Goal: Task Accomplishment & Management: Use online tool/utility

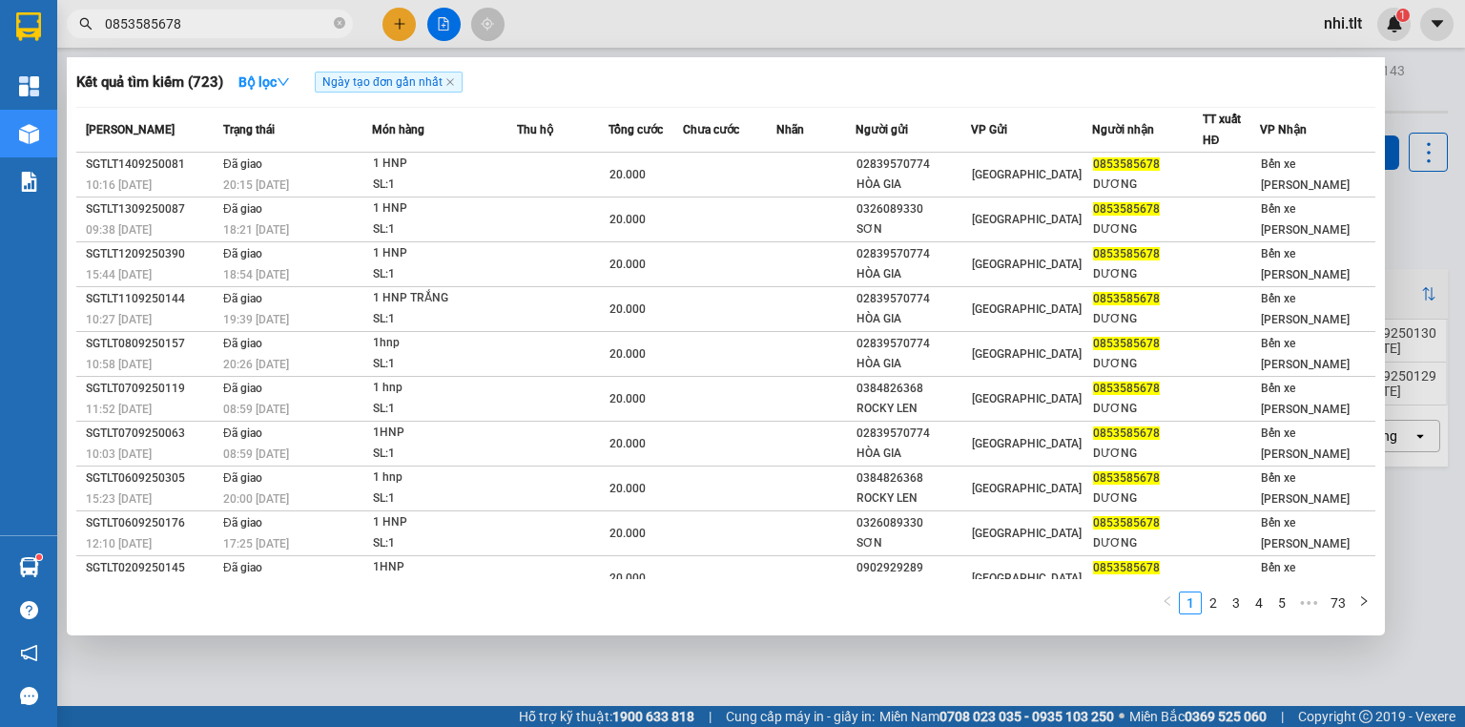
drag, startPoint x: 0, startPoint y: 0, endPoint x: 296, endPoint y: 28, distance: 297.0
click at [337, 19] on span at bounding box center [339, 24] width 11 height 18
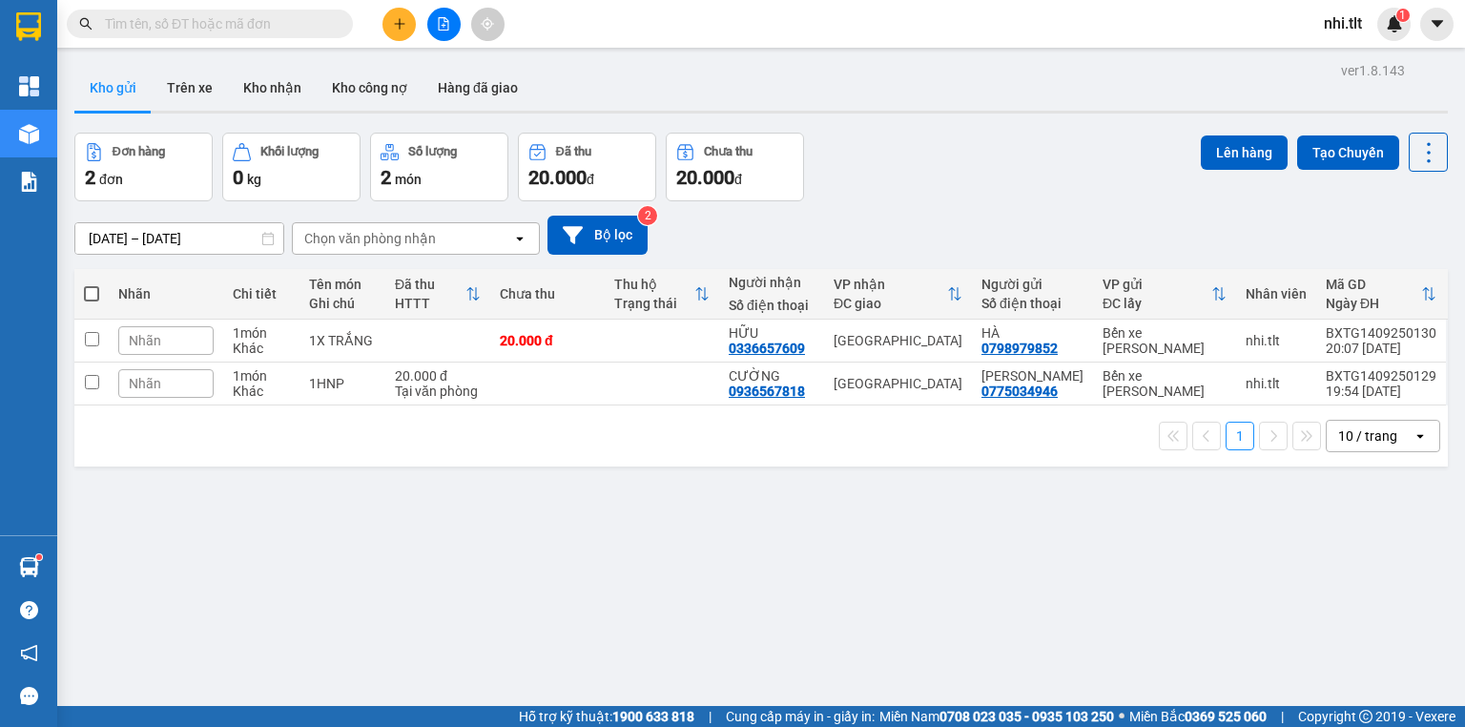
click at [295, 28] on input "text" at bounding box center [217, 23] width 225 height 21
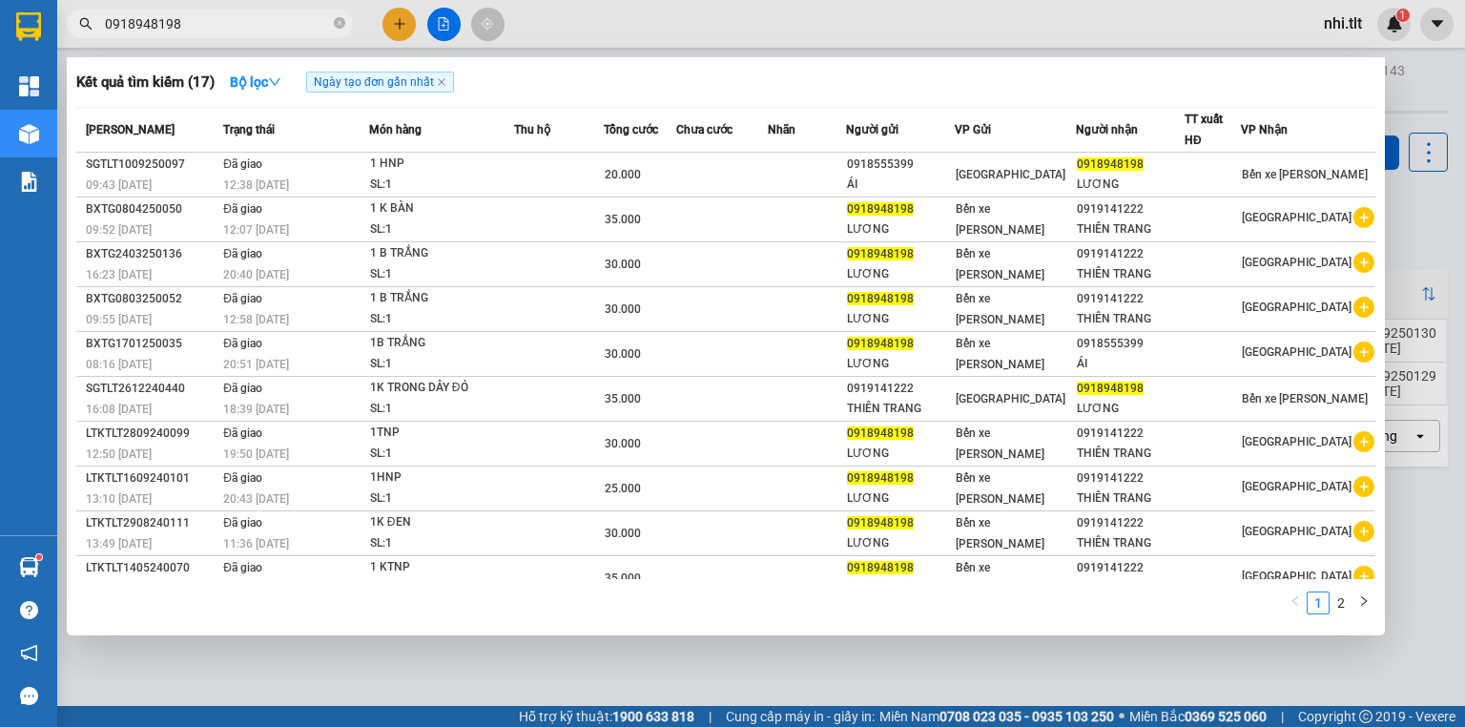
click at [288, 23] on input "0918948198" at bounding box center [217, 23] width 225 height 21
type input "0918948198"
click at [292, 27] on input "0918948198" at bounding box center [217, 23] width 225 height 21
click at [337, 20] on icon "close-circle" at bounding box center [339, 22] width 11 height 11
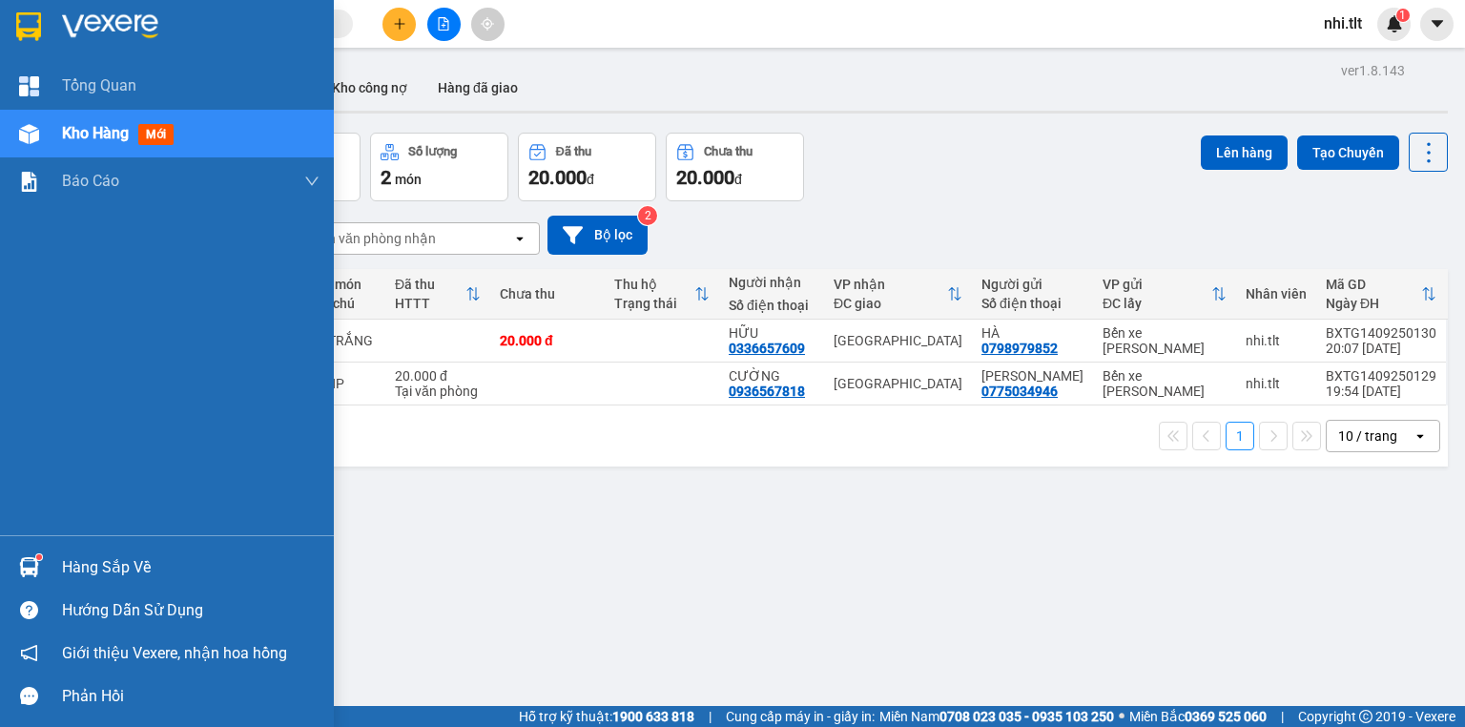
click at [119, 567] on div "Hàng sắp về" at bounding box center [191, 567] width 258 height 29
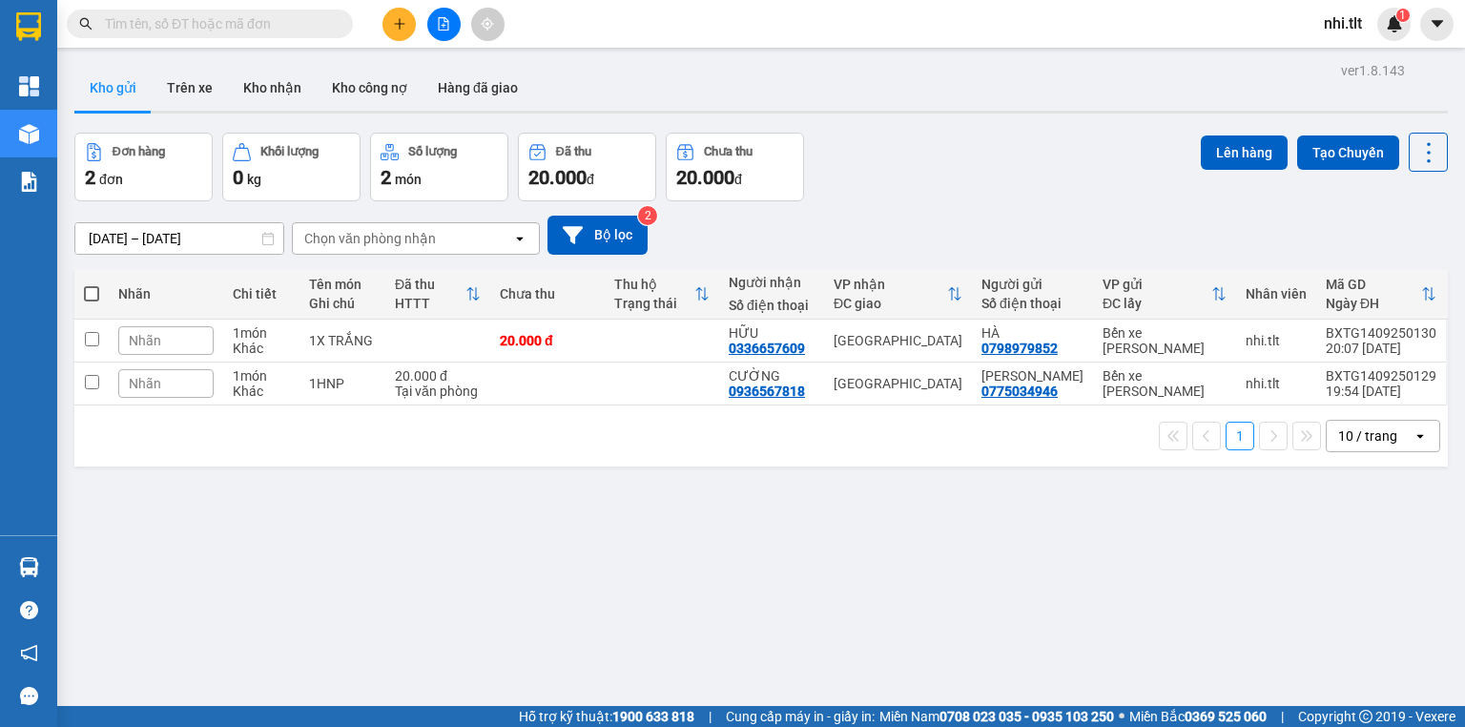
drag, startPoint x: 1120, startPoint y: 649, endPoint x: 1077, endPoint y: 639, distance: 44.0
click at [1116, 649] on section "Kết quả tìm kiếm ( 17 ) Bộ lọc Ngày tạo đơn gần nhất Mã ĐH Trạng thái Món hàng …" at bounding box center [732, 363] width 1465 height 727
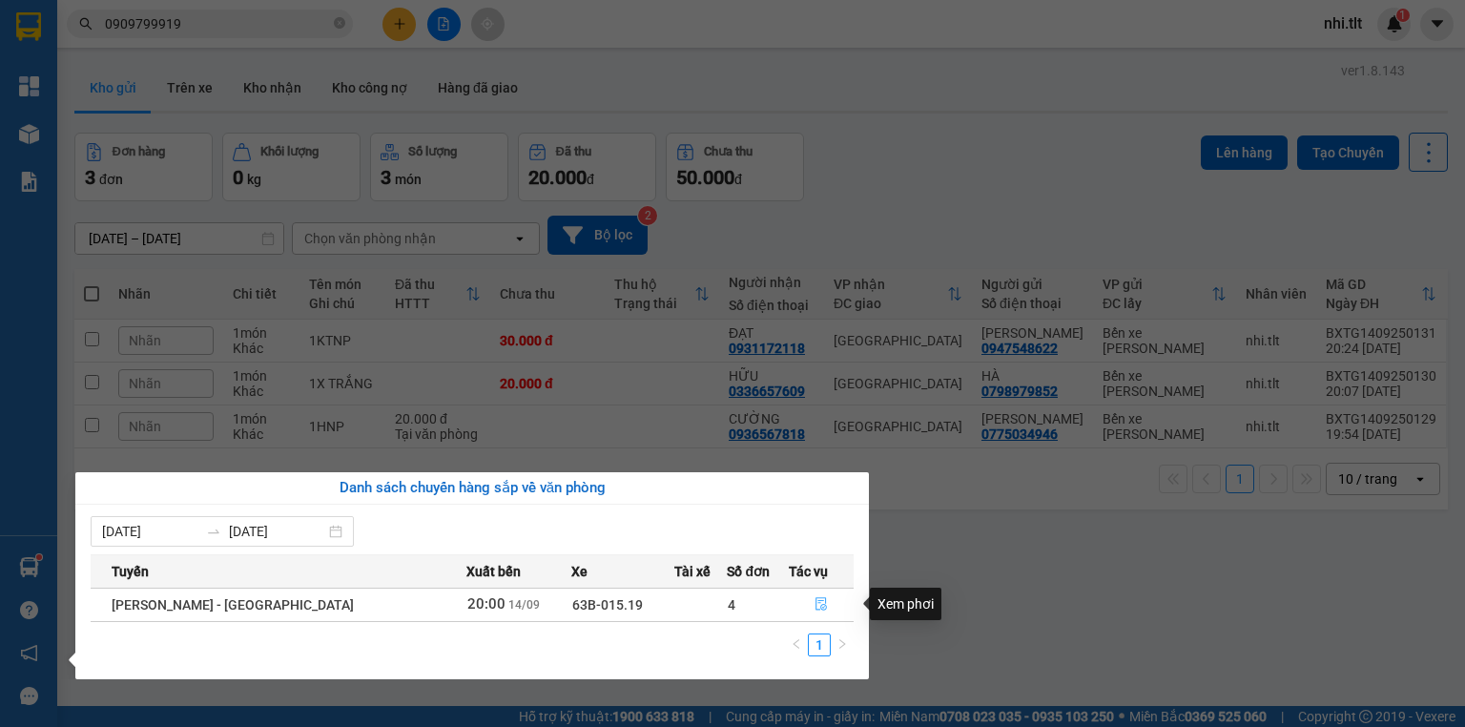
click at [815, 600] on icon "file-done" at bounding box center [820, 604] width 11 height 13
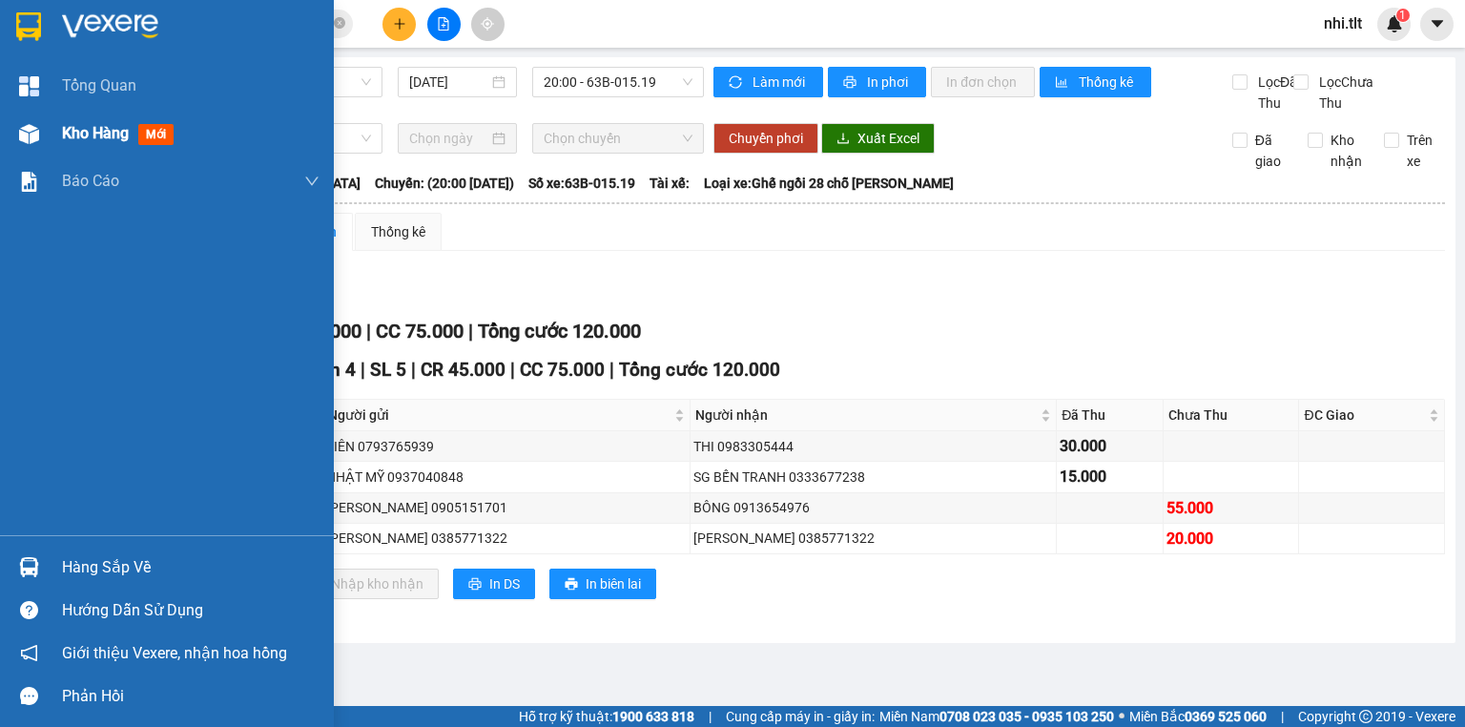
click at [42, 126] on div at bounding box center [28, 133] width 33 height 33
click at [46, 127] on div "Kho hàng mới" at bounding box center [167, 134] width 334 height 48
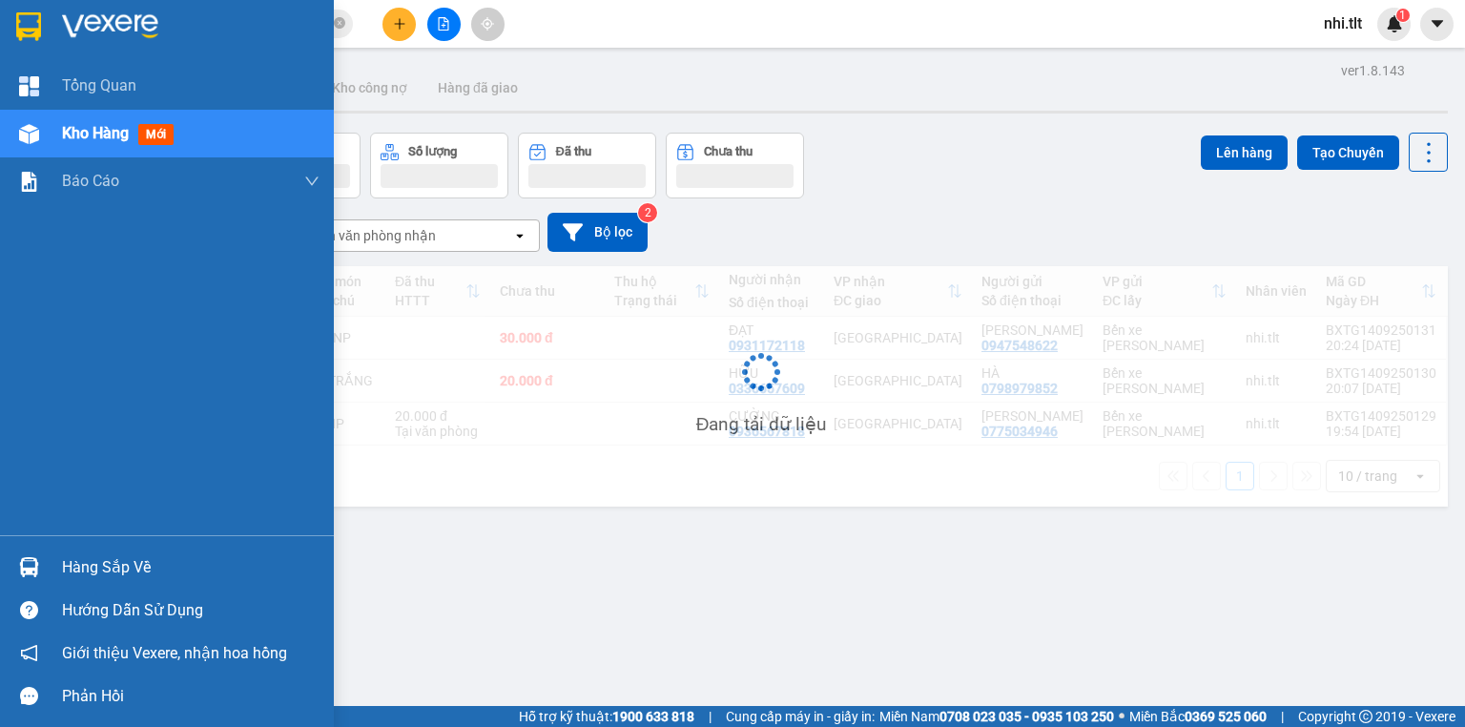
drag, startPoint x: 83, startPoint y: 558, endPoint x: 50, endPoint y: 568, distance: 35.0
click at [83, 559] on div "Hàng sắp về" at bounding box center [191, 567] width 258 height 29
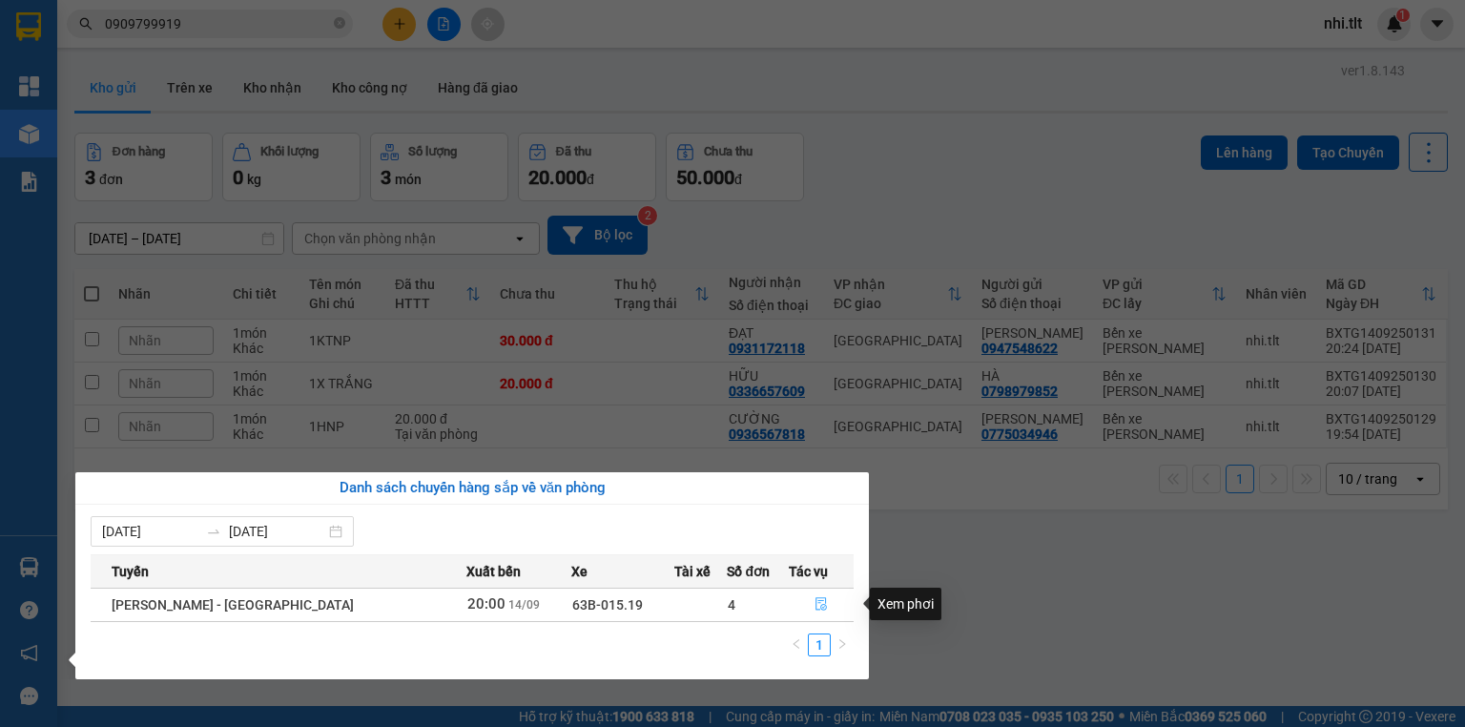
click at [815, 603] on icon "file-done" at bounding box center [821, 603] width 13 height 13
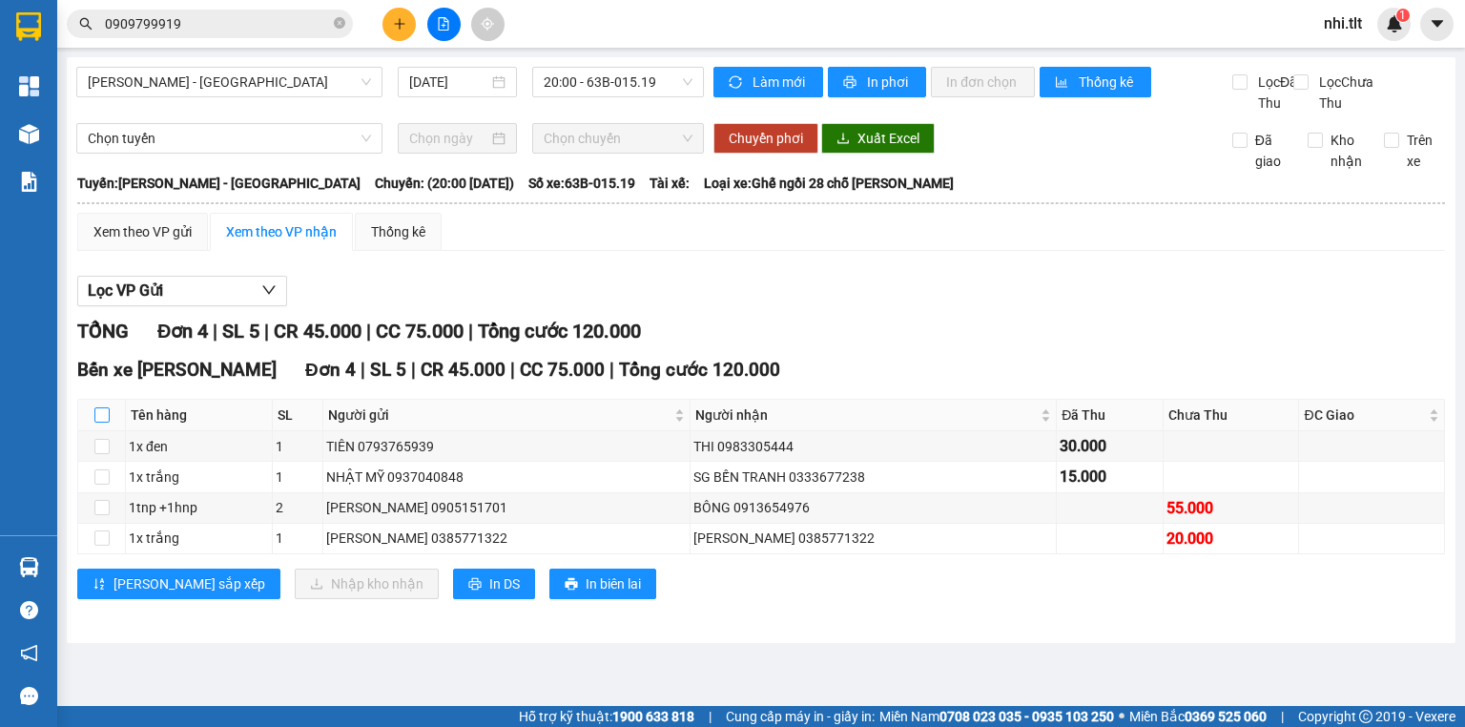
click at [97, 423] on input "checkbox" at bounding box center [101, 414] width 15 height 15
checkbox input "true"
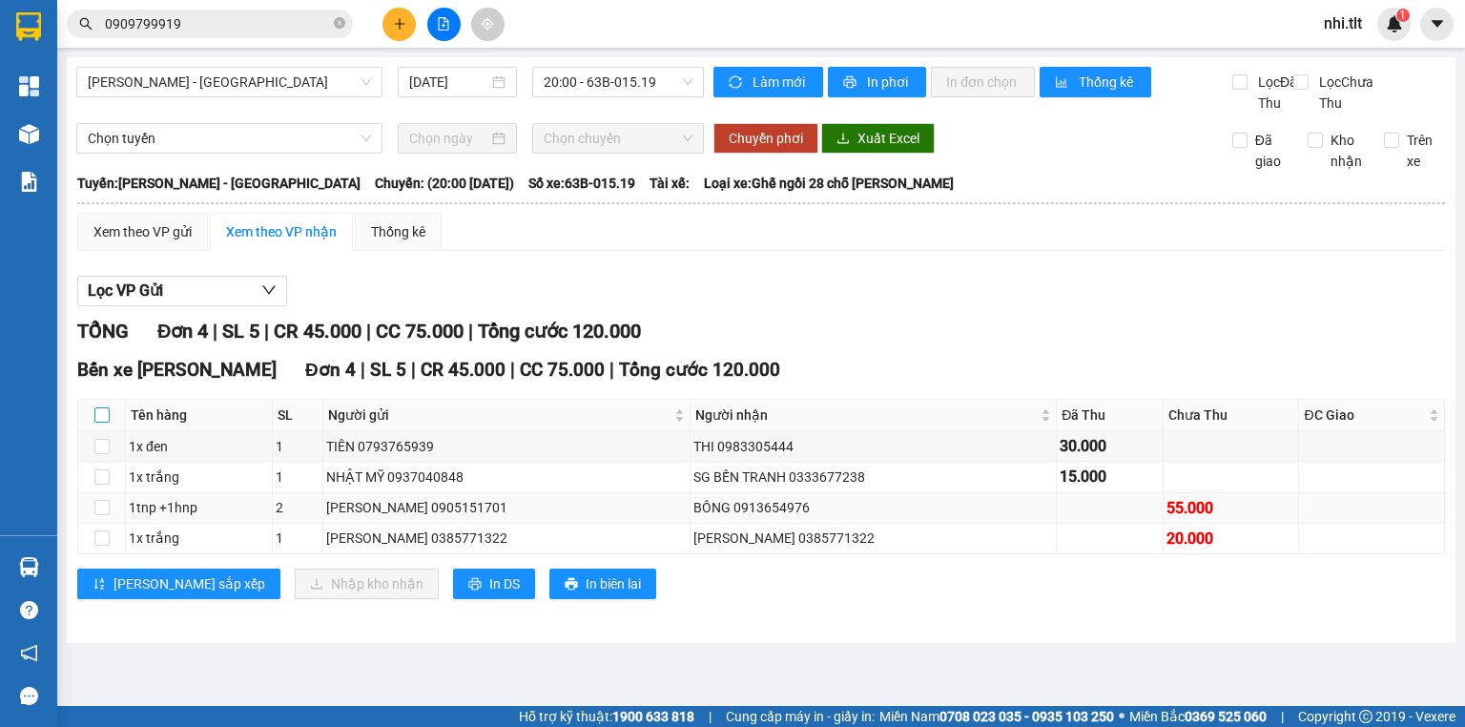
checkbox input "true"
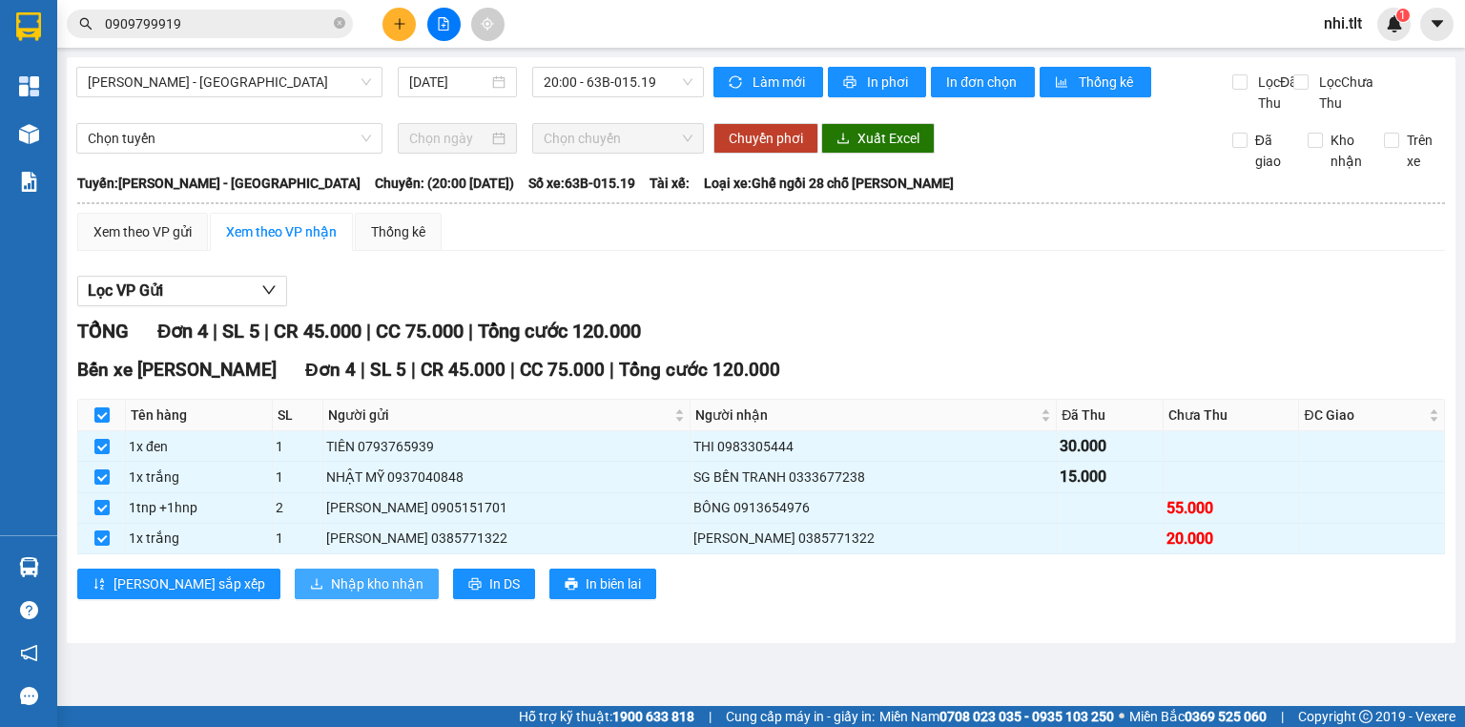
click at [331, 594] on span "Nhập kho nhận" at bounding box center [377, 583] width 93 height 21
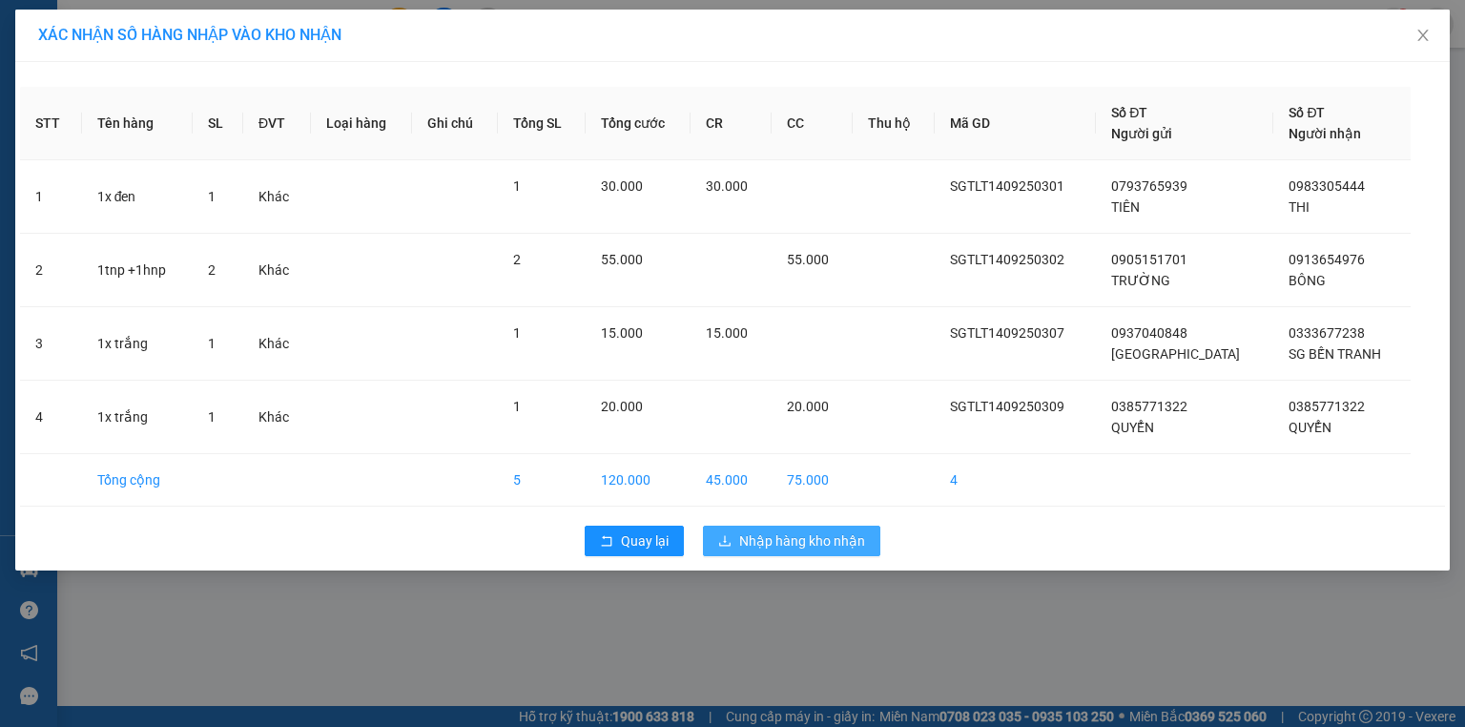
click at [853, 535] on span "Nhập hàng kho nhận" at bounding box center [802, 540] width 126 height 21
